Goal: Task Accomplishment & Management: Manage account settings

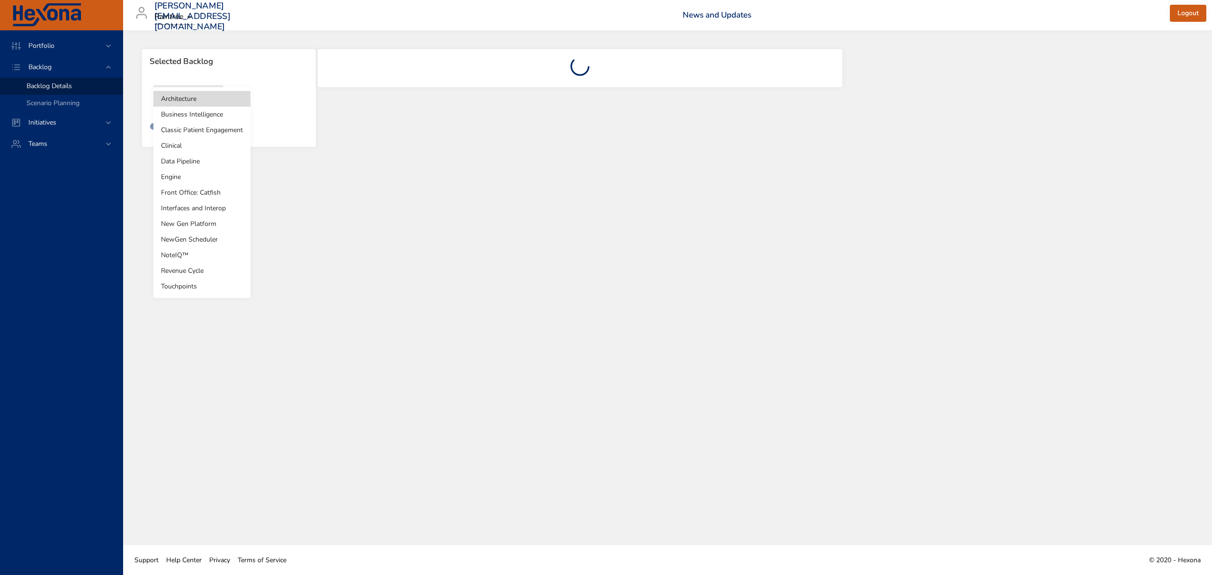
click at [180, 99] on body "Portfolio Backlog Backlog Details Scenario Planning Initiatives Teams [PERSON_N…" at bounding box center [606, 287] width 1212 height 575
click at [184, 146] on li "Clinical" at bounding box center [201, 146] width 97 height 16
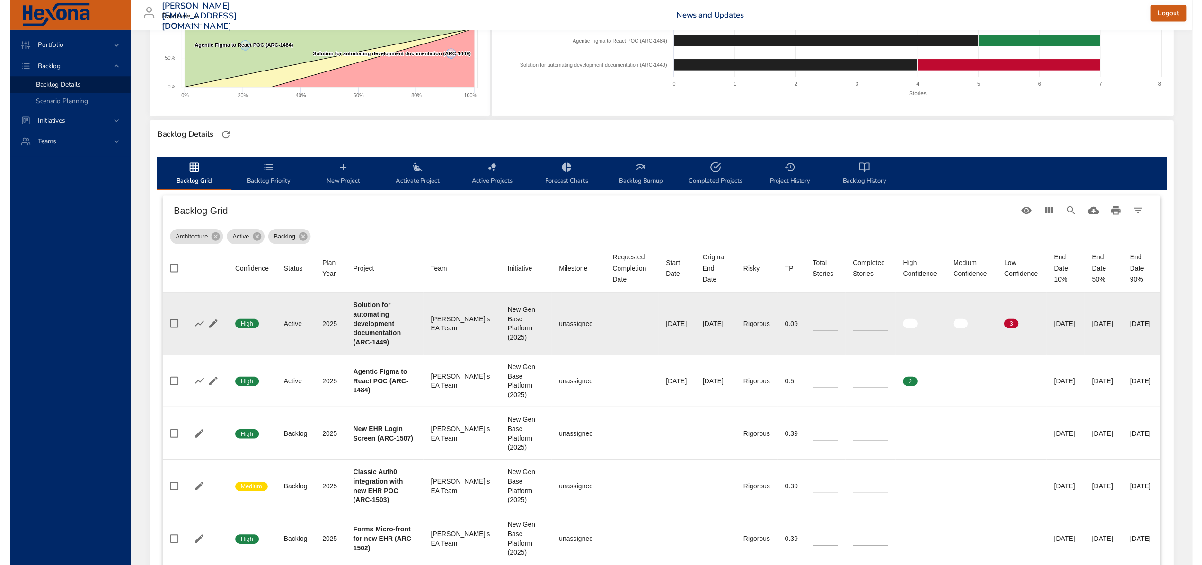
scroll to position [189, 0]
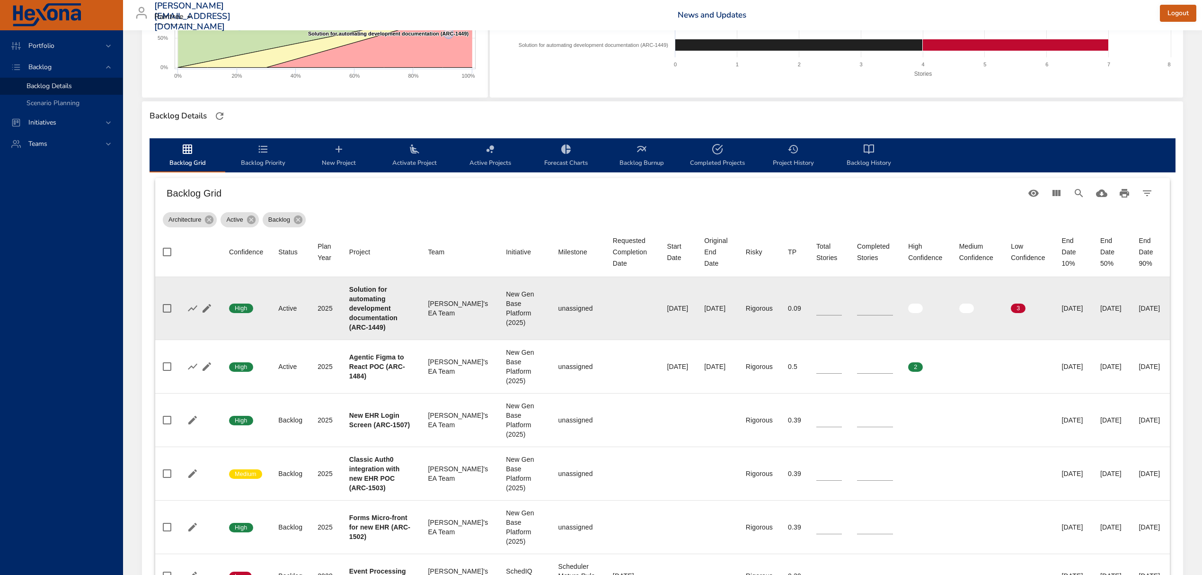
type input "*"
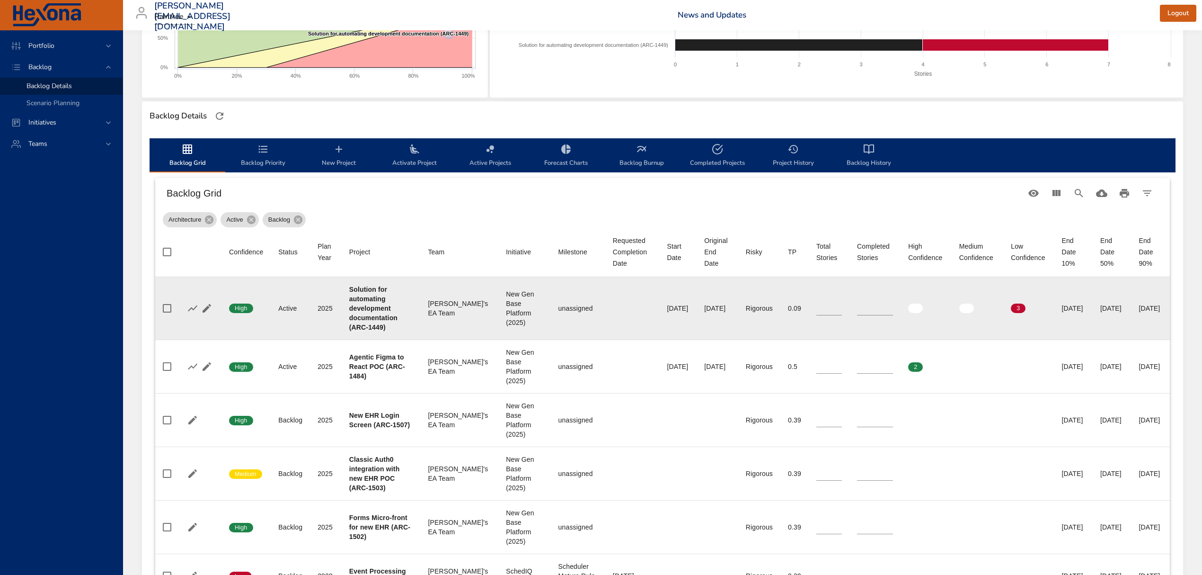
type input "*"
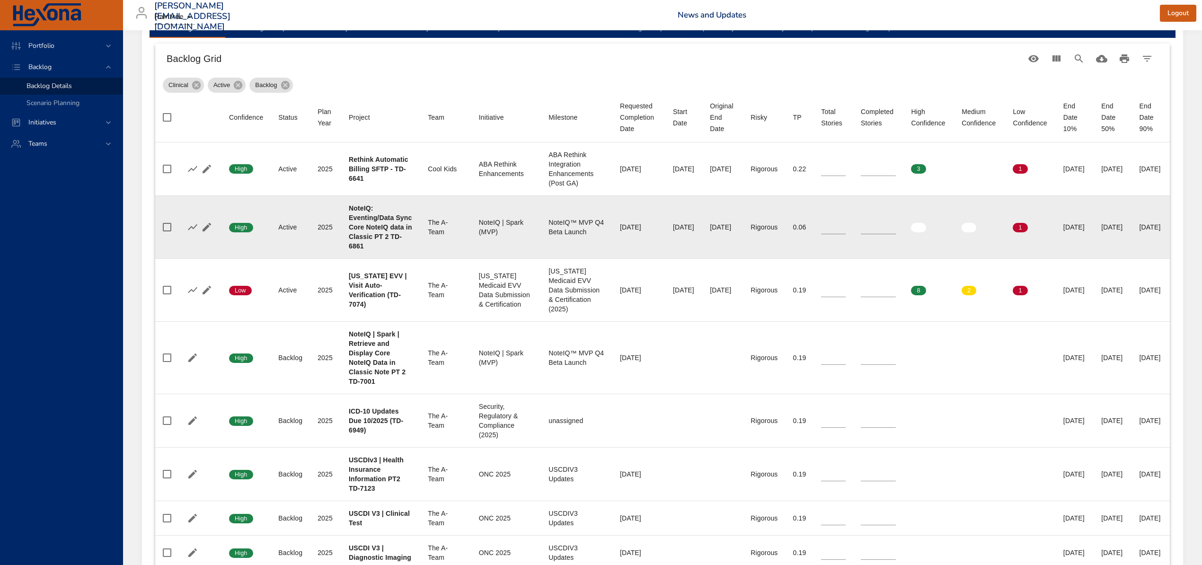
scroll to position [379, 0]
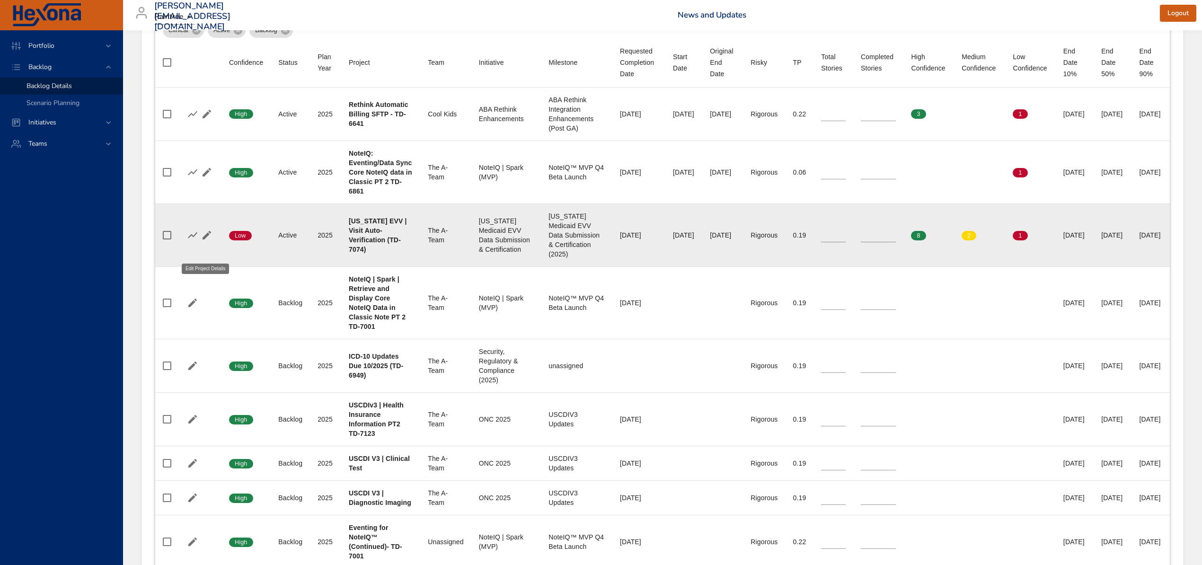
click at [206, 241] on icon "button" at bounding box center [206, 235] width 11 height 11
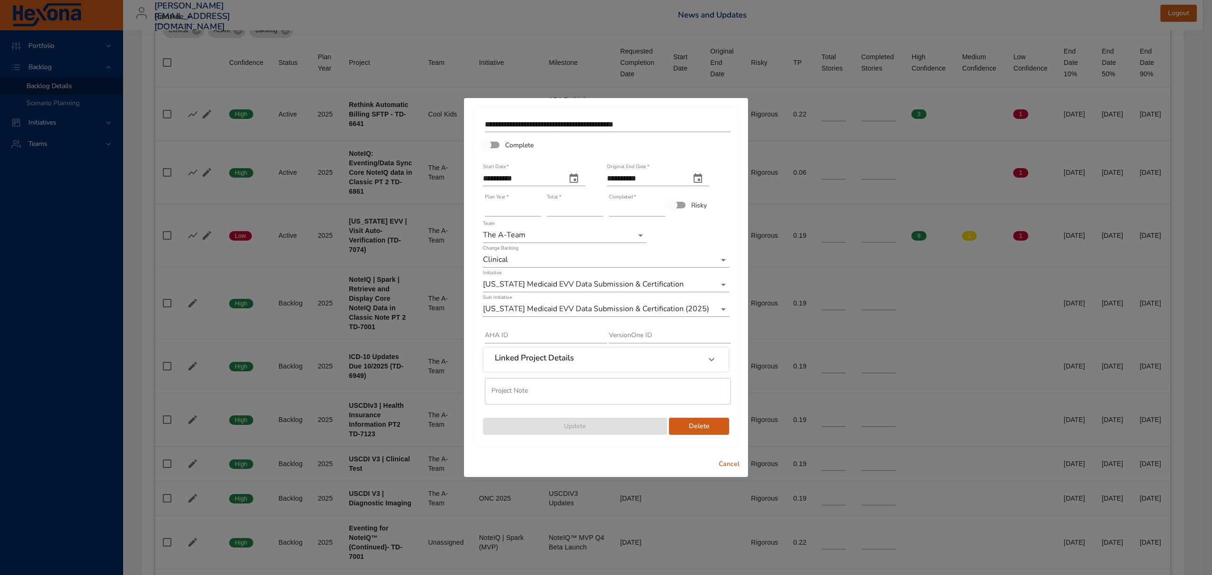
type input "*"
click at [661, 207] on input "*" at bounding box center [637, 208] width 56 height 15
click at [605, 430] on span "Update" at bounding box center [574, 426] width 169 height 12
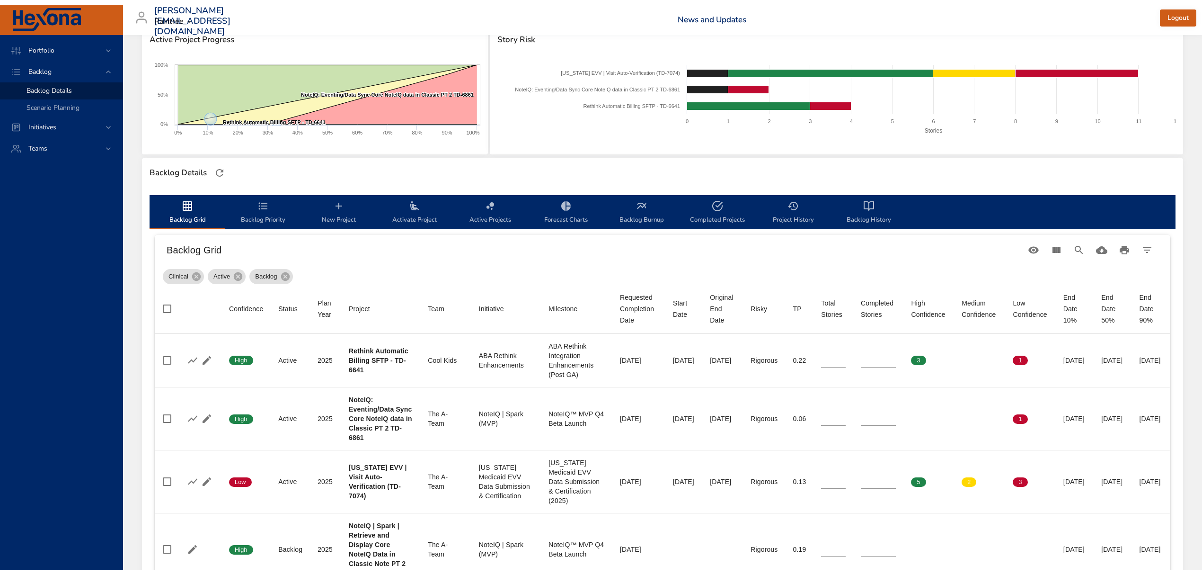
scroll to position [126, 0]
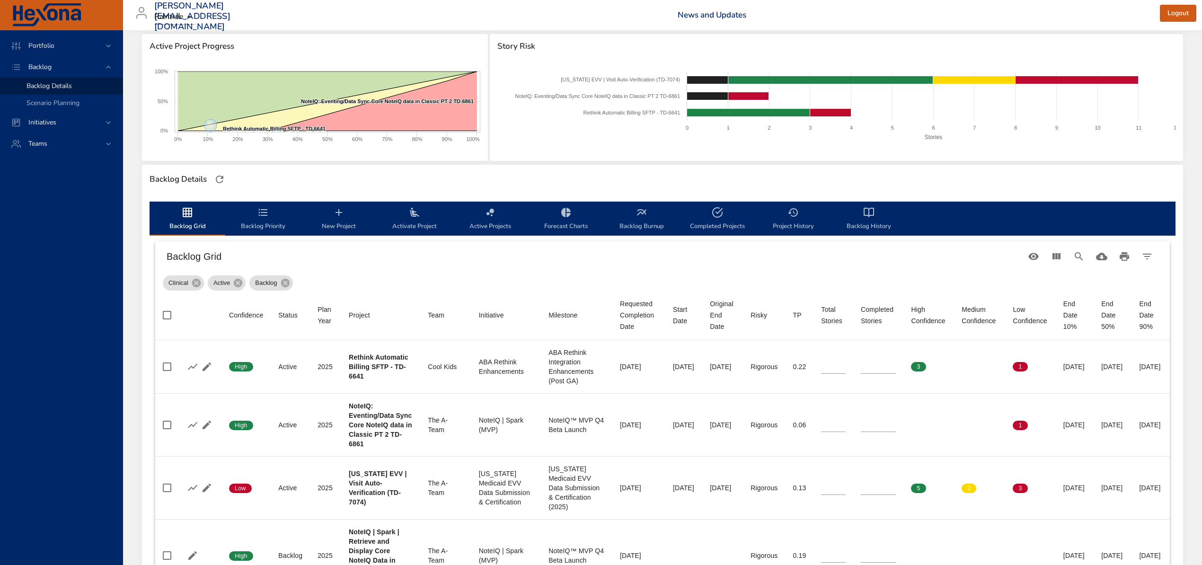
click at [336, 221] on span "New Project" at bounding box center [339, 219] width 64 height 25
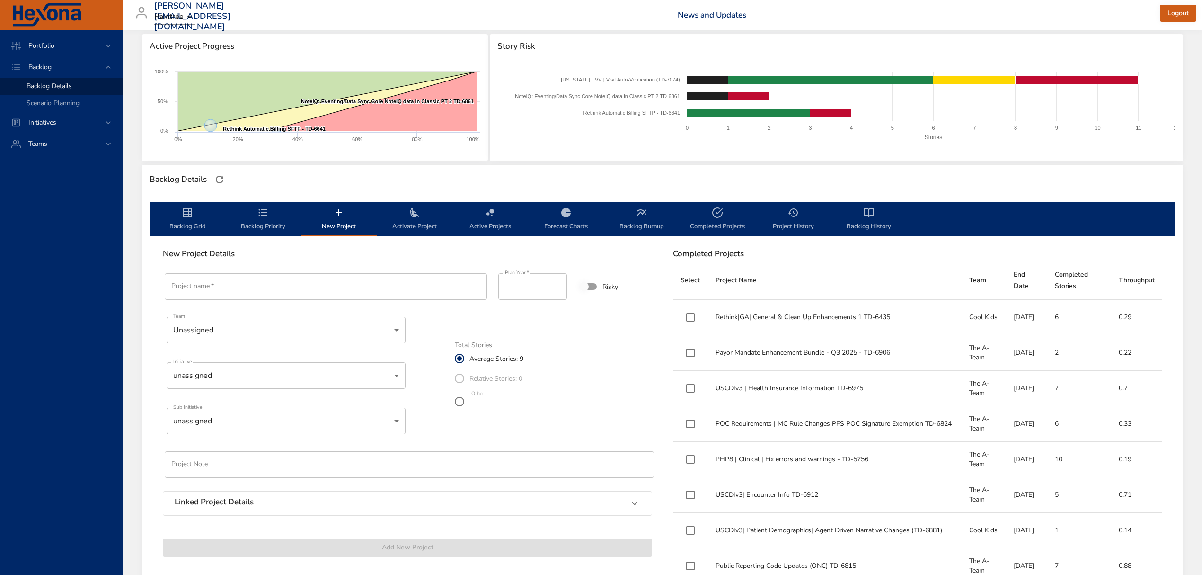
click at [391, 279] on input "Project name   *" at bounding box center [326, 286] width 322 height 27
paste input "**********"
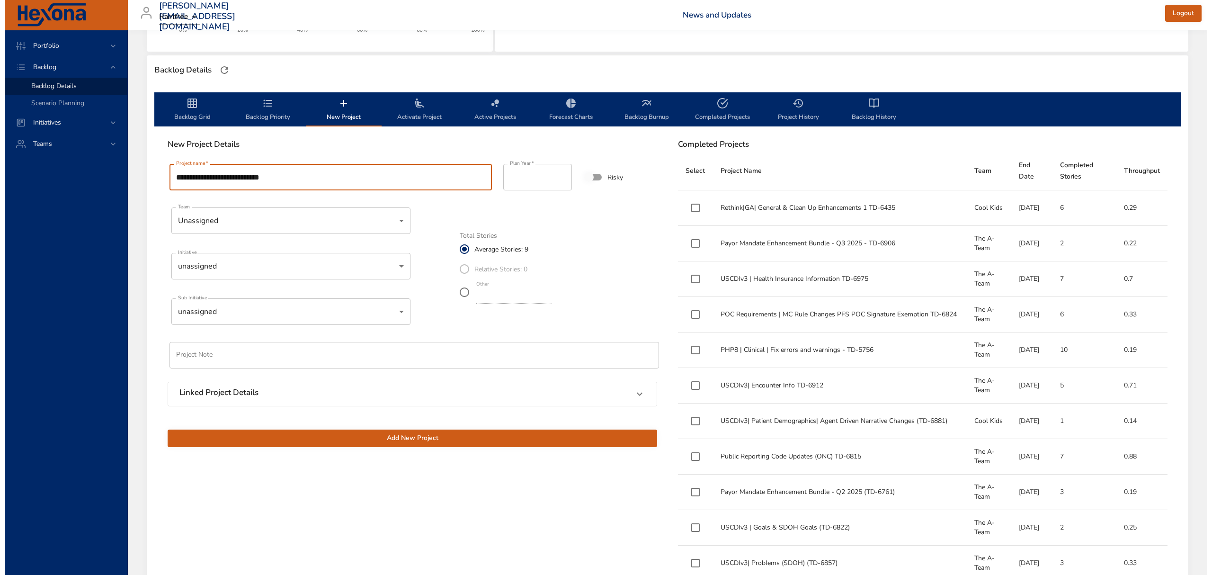
scroll to position [252, 0]
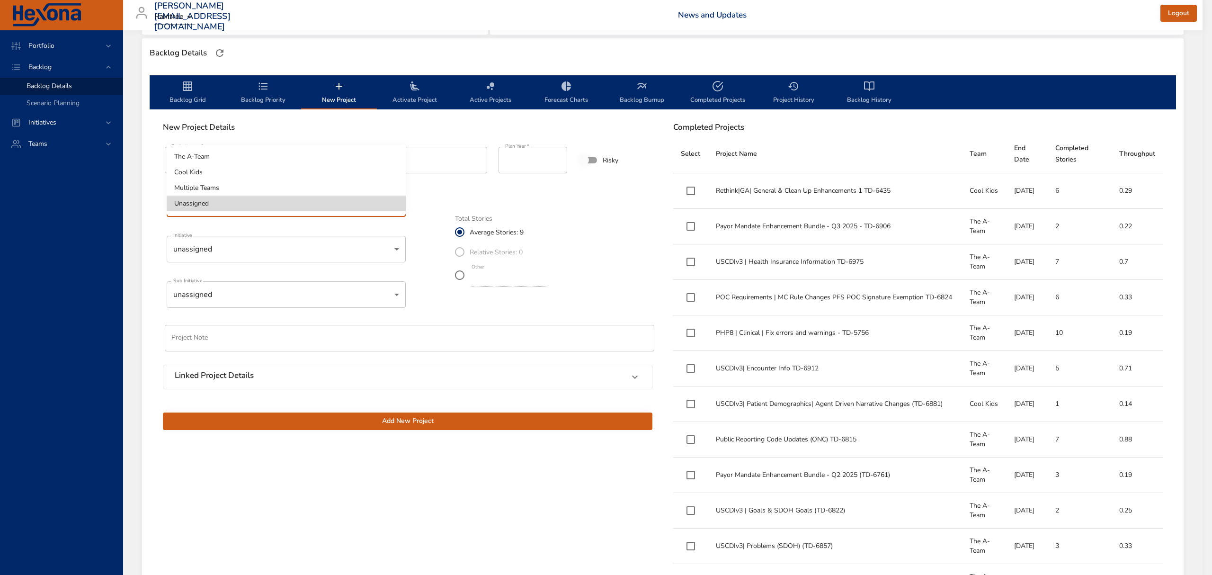
click at [237, 210] on body "Portfolio Backlog Backlog Details Scenario Planning Initiatives Teams [PERSON_N…" at bounding box center [606, 35] width 1212 height 575
click at [215, 159] on li "The A-Team" at bounding box center [286, 157] width 239 height 16
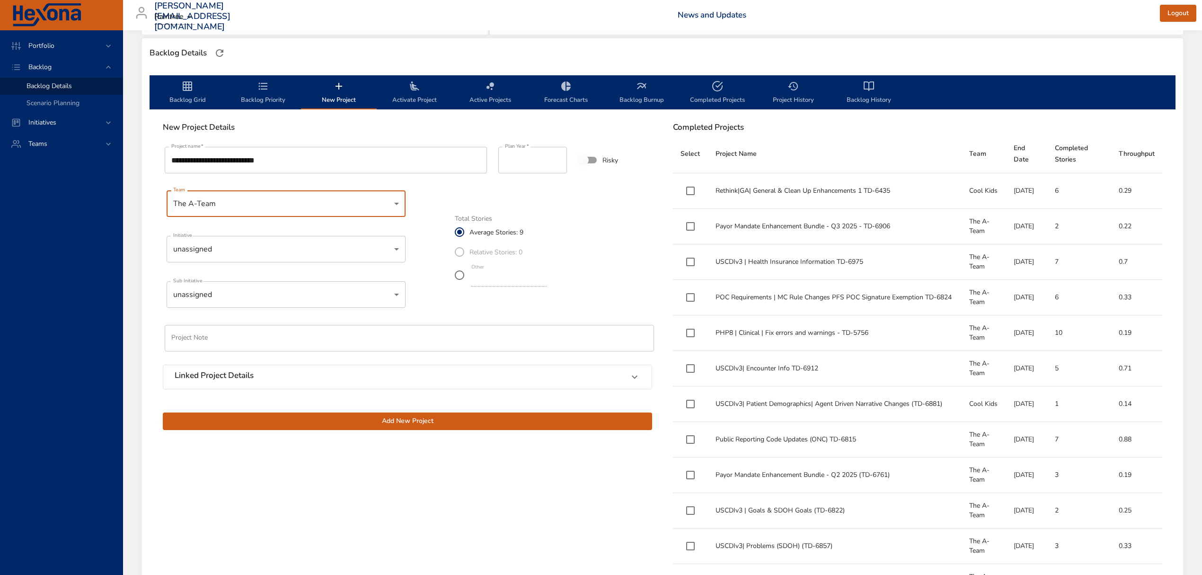
click at [226, 252] on body "Portfolio Backlog Backlog Details Scenario Planning Initiatives Teams [PERSON_N…" at bounding box center [601, 35] width 1202 height 575
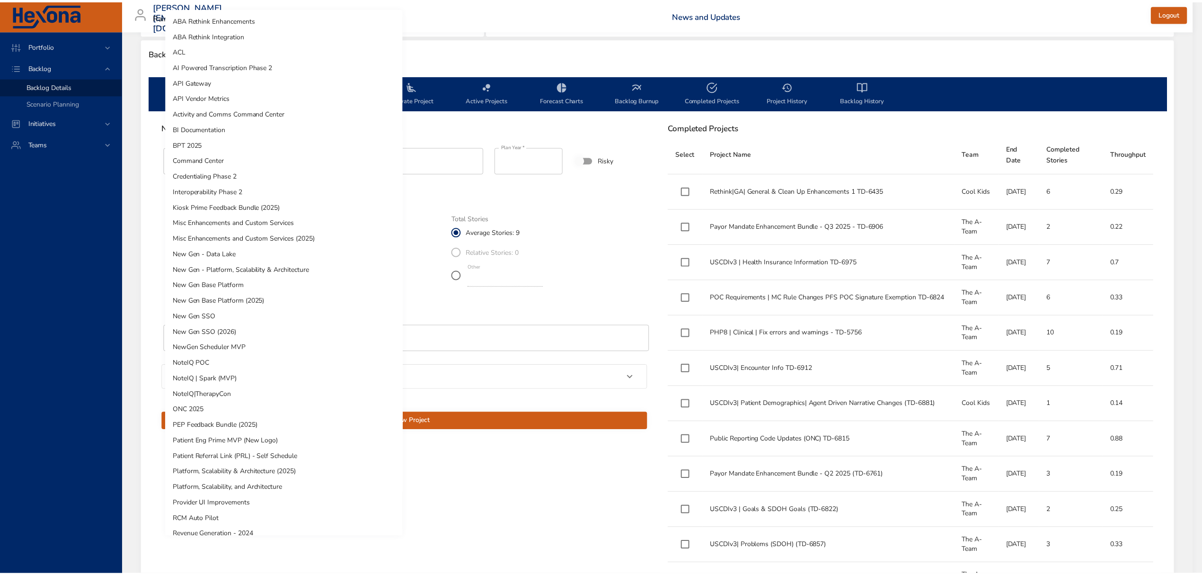
scroll to position [212, 0]
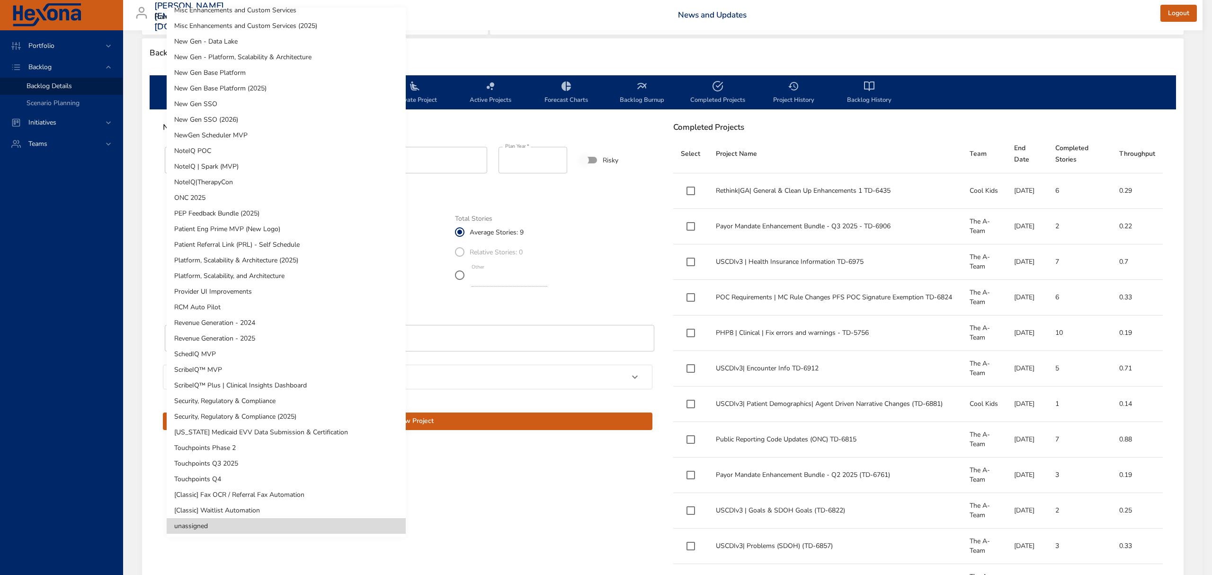
click at [274, 433] on li "[US_STATE] Medicaid EVV Data Submission & Certification" at bounding box center [286, 432] width 239 height 16
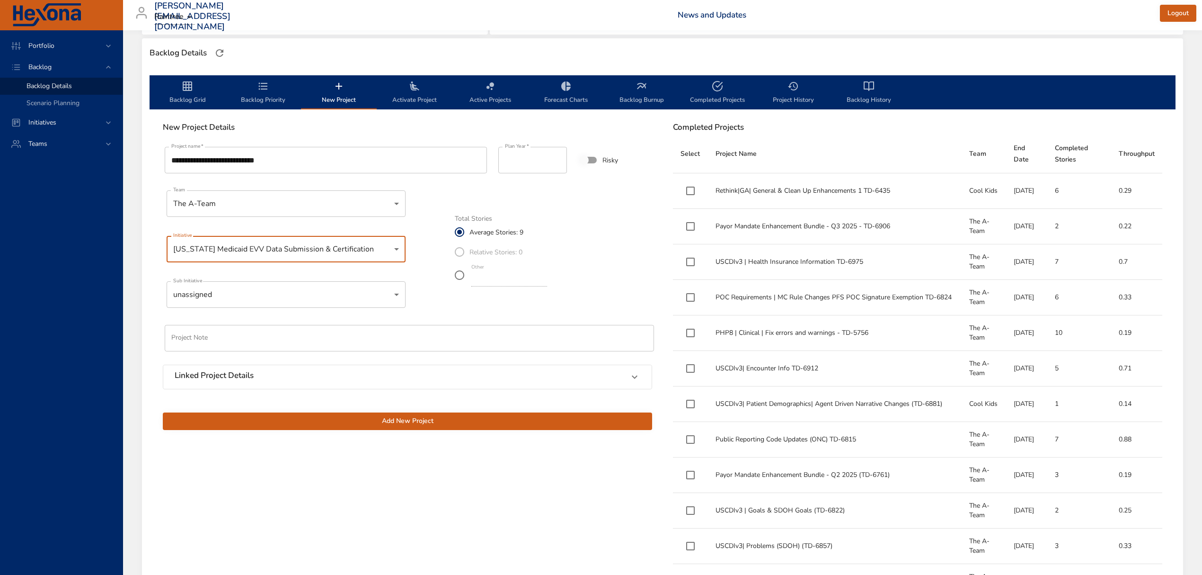
click at [267, 293] on body "Portfolio Backlog Backlog Details Scenario Planning Initiatives Teams [PERSON_N…" at bounding box center [601, 35] width 1202 height 575
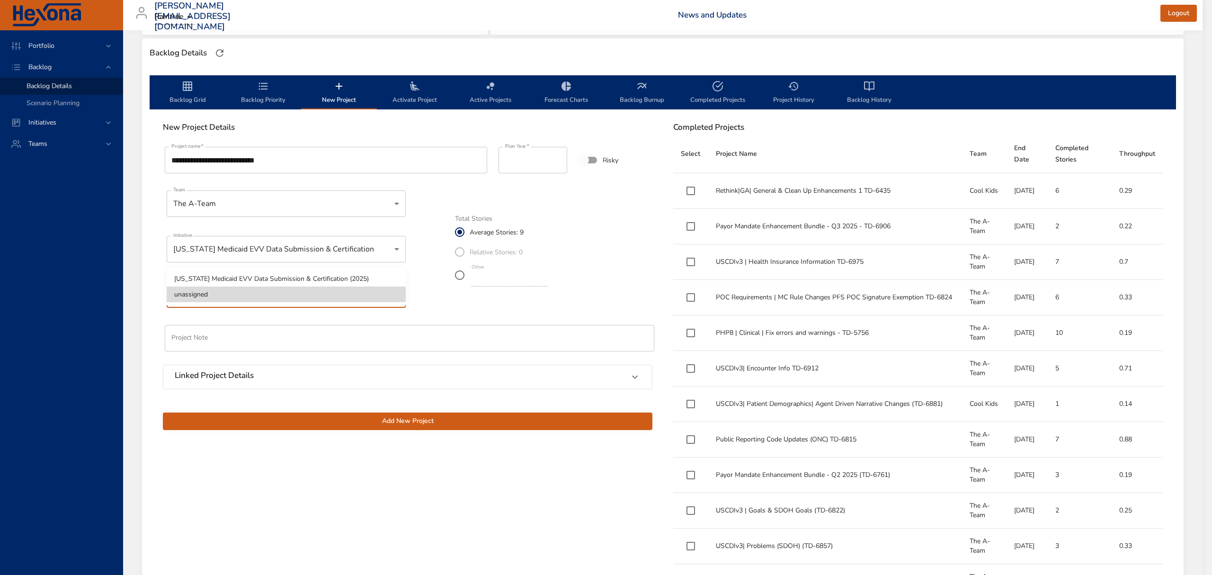
click at [281, 277] on li "[US_STATE] Medicaid EVV Data Submission & Certification (2025)" at bounding box center [286, 279] width 239 height 16
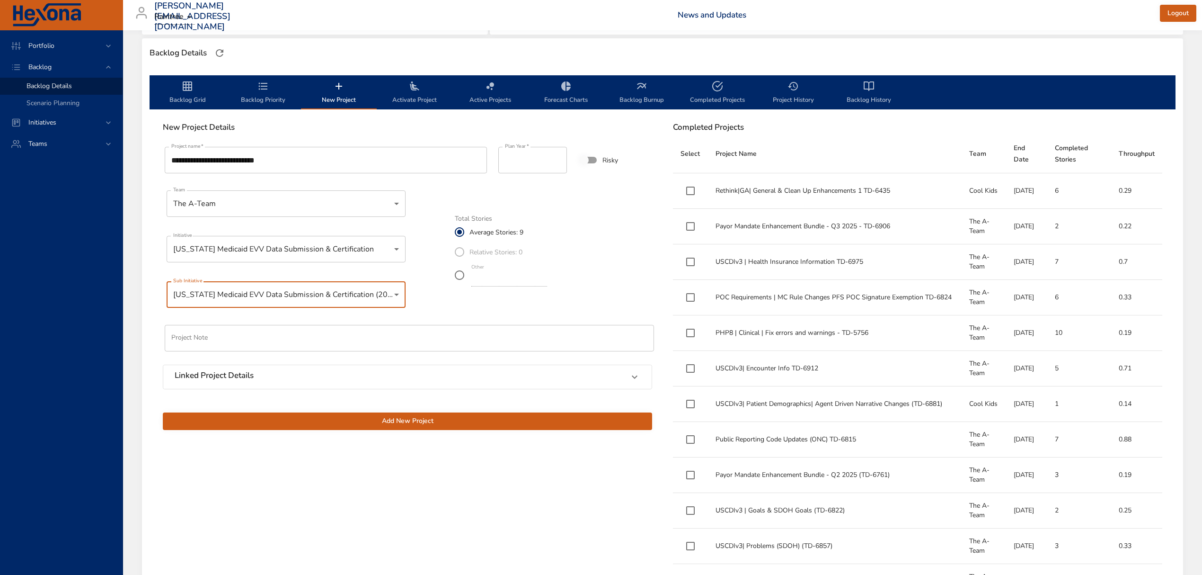
click at [330, 163] on input "**********" at bounding box center [326, 160] width 322 height 27
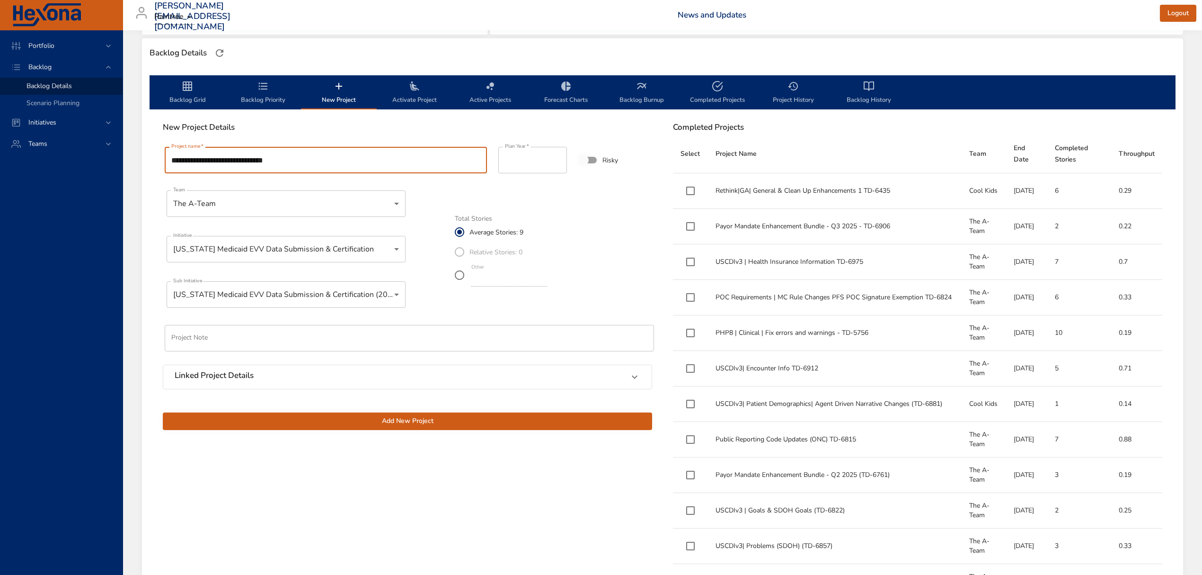
paste input "*******"
type input "**********"
click at [416, 421] on span "Add New Project" at bounding box center [407, 421] width 474 height 12
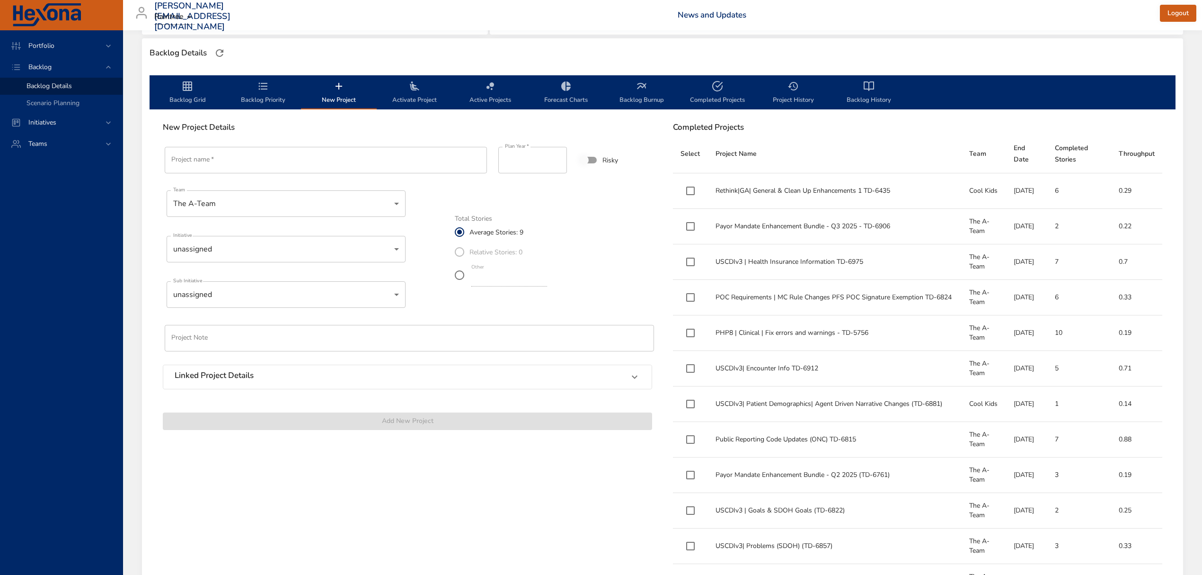
click at [265, 90] on icon "backlog-tab" at bounding box center [262, 85] width 11 height 11
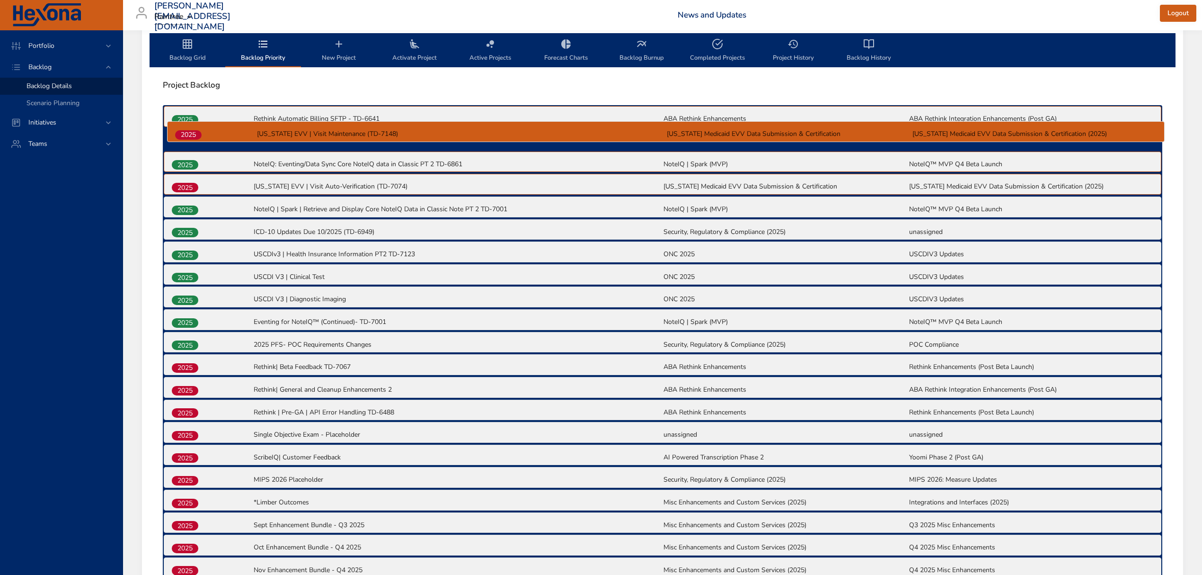
scroll to position [290, 0]
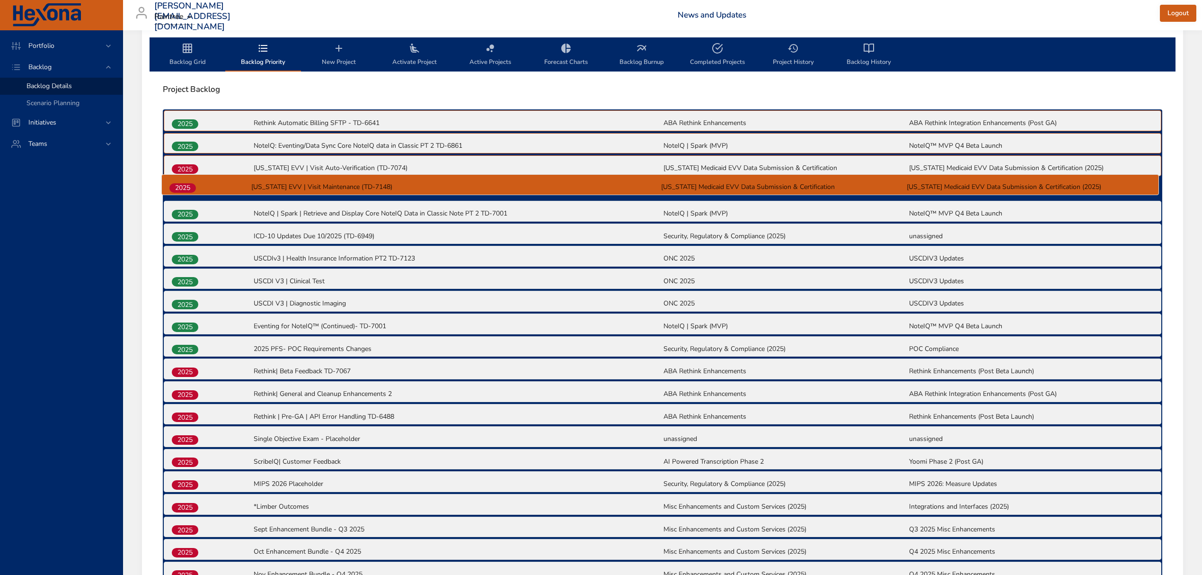
drag, startPoint x: 185, startPoint y: 476, endPoint x: 182, endPoint y: 184, distance: 292.0
click at [182, 184] on div "2025 Rethink Automatic Billing SFTP - TD-6641 ABA Rethink Enhancements ABA Reth…" at bounding box center [662, 380] width 999 height 543
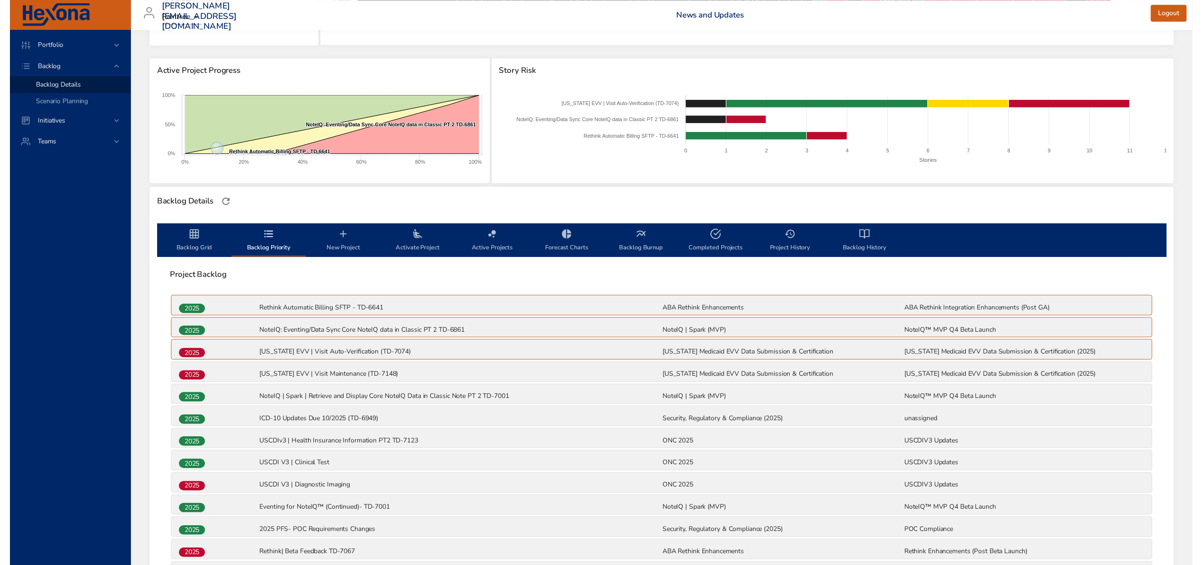
scroll to position [0, 0]
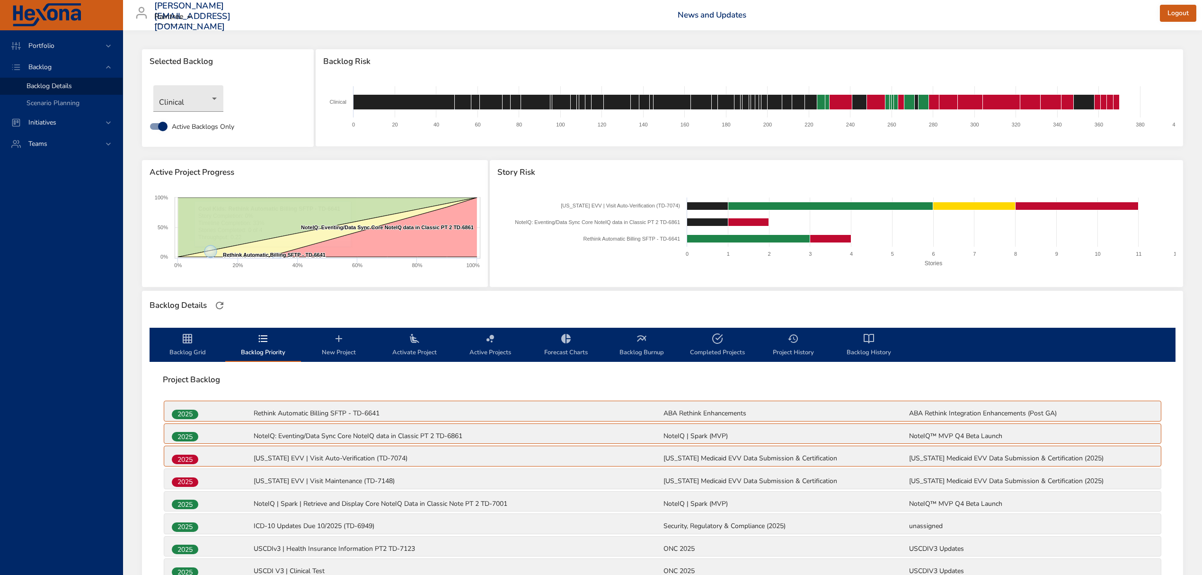
click at [192, 345] on span "Backlog Grid" at bounding box center [187, 345] width 64 height 25
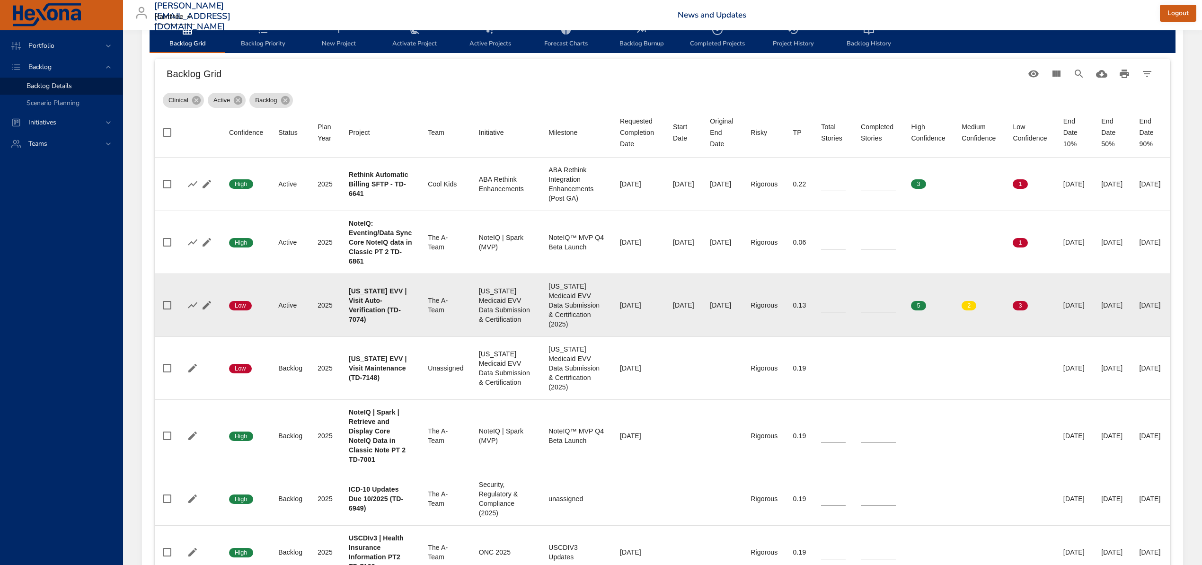
scroll to position [315, 0]
